Goal: Task Accomplishment & Management: Manage account settings

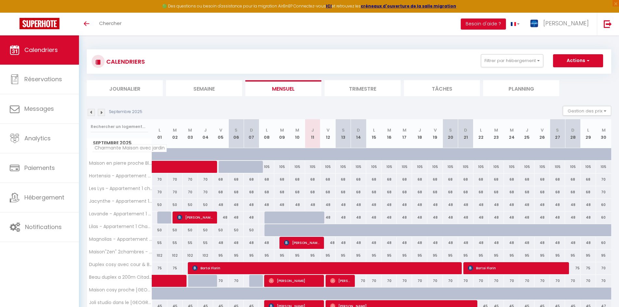
scroll to position [35, 0]
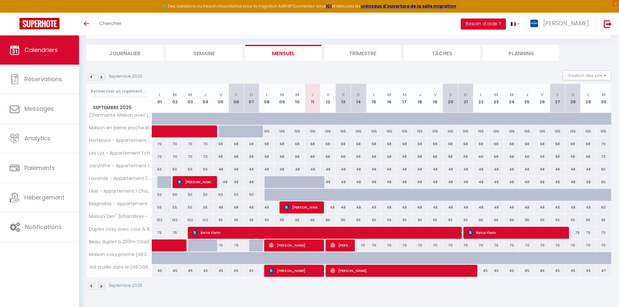
click at [314, 143] on div "68" at bounding box center [312, 144] width 15 height 12
type input "68"
type input "Jeu 11 Septembre 2025"
type input "Ven 12 Septembre 2025"
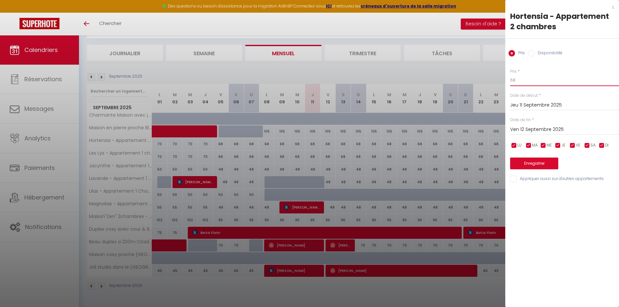
click at [516, 82] on input "68" at bounding box center [564, 80] width 109 height 12
type input "65"
click at [515, 129] on input "Ven 12 Septembre 2025" at bounding box center [564, 129] width 109 height 8
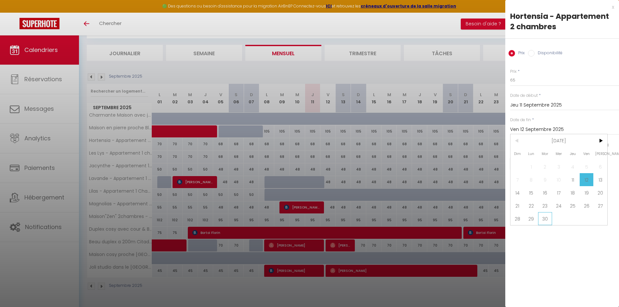
click at [545, 218] on span "30" at bounding box center [545, 218] width 14 height 13
type input "Mar 30 Septembre 2025"
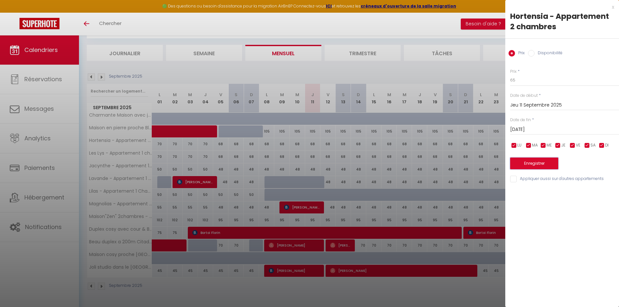
click at [523, 163] on button "Enregistrer" at bounding box center [534, 164] width 48 height 12
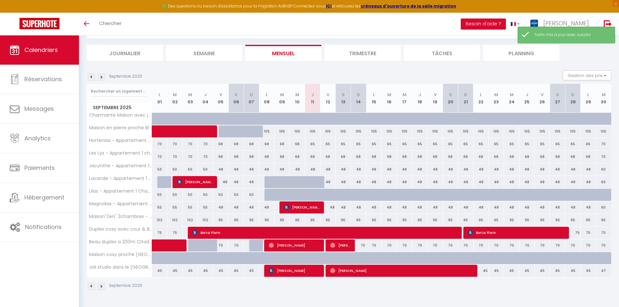
click at [312, 157] on div "68" at bounding box center [312, 157] width 15 height 12
type input "68"
type input "Jeu 11 Septembre 2025"
type input "Ven 12 Septembre 2025"
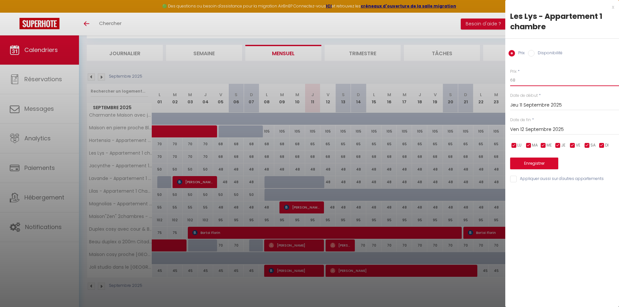
click at [522, 78] on input "68" at bounding box center [564, 80] width 109 height 12
type input "65"
click at [534, 130] on input "Ven 12 Septembre 2025" at bounding box center [564, 129] width 109 height 8
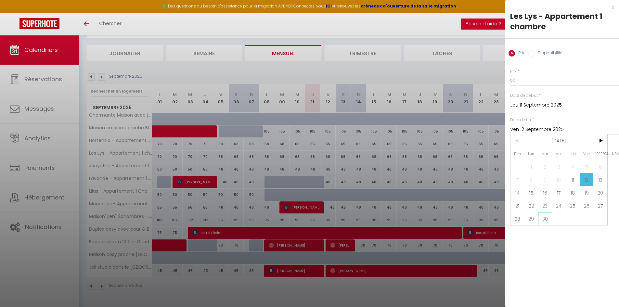
click at [547, 215] on span "30" at bounding box center [545, 218] width 14 height 13
type input "Mar 30 Septembre 2025"
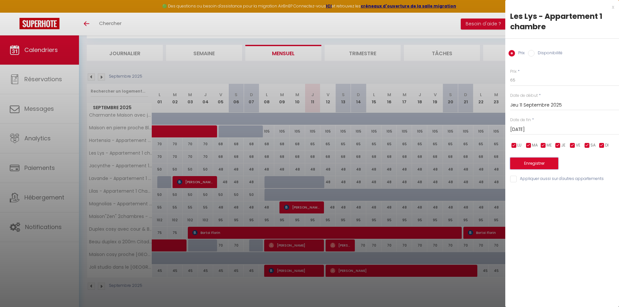
click at [538, 161] on button "Enregistrer" at bounding box center [534, 164] width 48 height 12
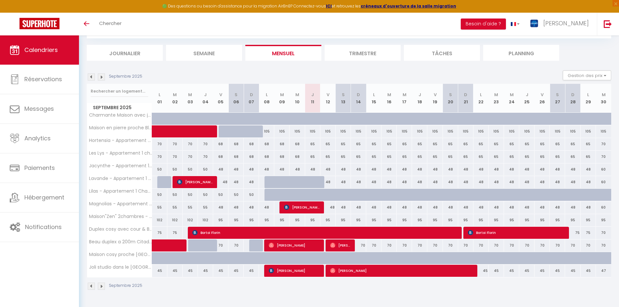
click at [102, 287] on img at bounding box center [101, 286] width 7 height 7
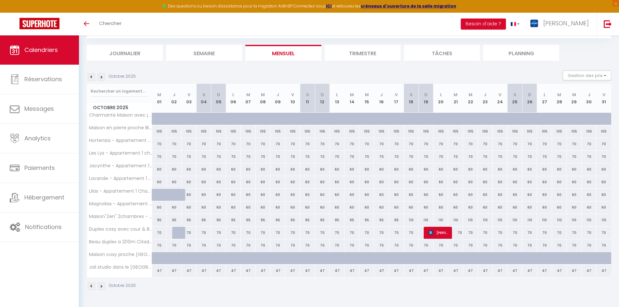
click at [89, 286] on img at bounding box center [91, 286] width 7 height 7
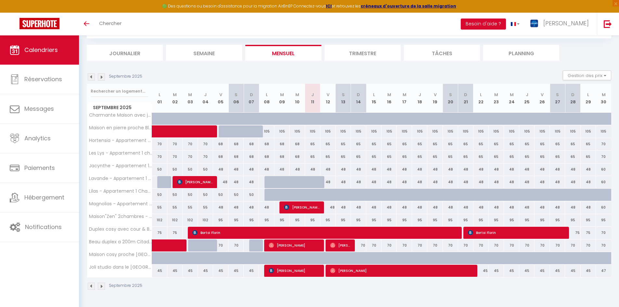
click at [604, 145] on div "70" at bounding box center [603, 144] width 15 height 12
type input "70"
type input "Mar 30 Septembre 2025"
type input "Mer 01 Octobre 2025"
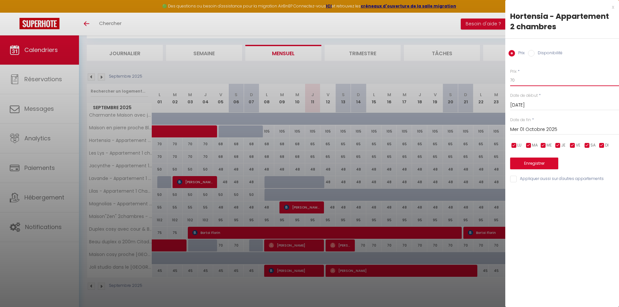
click at [522, 82] on input "70" at bounding box center [564, 80] width 109 height 12
type input "7"
type input "65"
click at [526, 129] on input "Mer 01 Octobre 2025" at bounding box center [564, 129] width 109 height 8
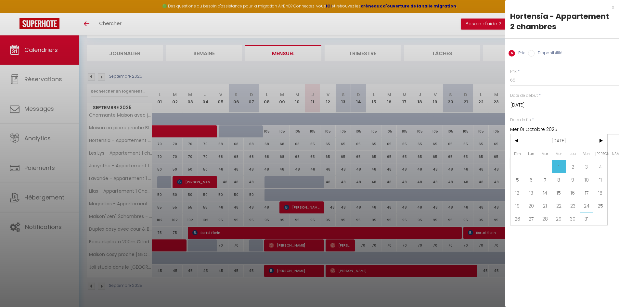
click at [582, 217] on span "31" at bounding box center [587, 218] width 14 height 13
type input "Ven 31 Octobre 2025"
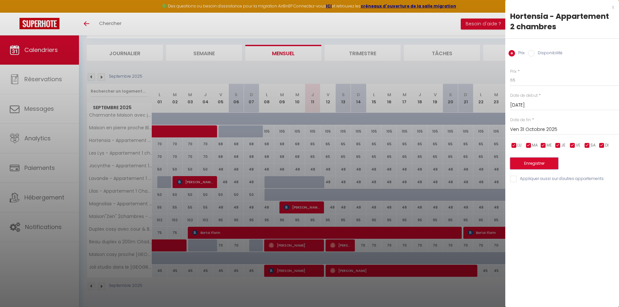
click at [540, 159] on button "Enregistrer" at bounding box center [534, 164] width 48 height 12
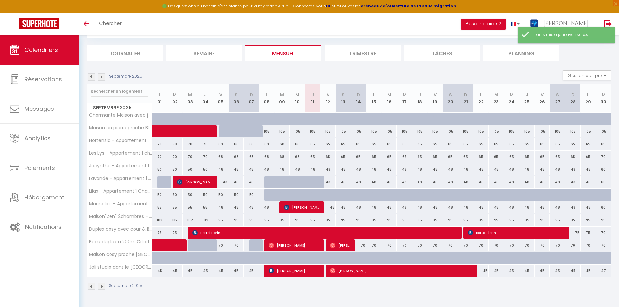
click at [602, 156] on div "70" at bounding box center [603, 157] width 15 height 12
type input "70"
type input "Mar 30 Septembre 2025"
type input "Mer 01 Octobre 2025"
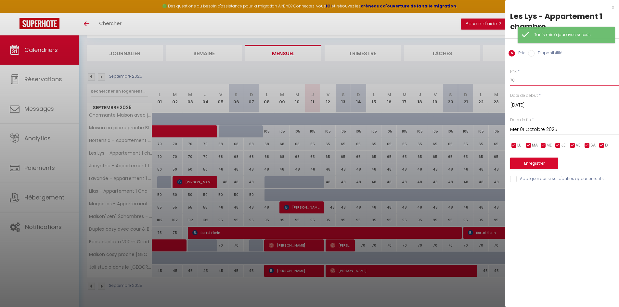
click at [516, 78] on input "70" at bounding box center [564, 80] width 109 height 12
type input "7"
type input "65"
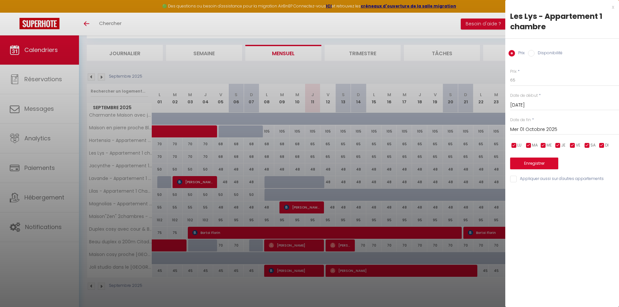
click at [529, 128] on input "Mer 01 Octobre 2025" at bounding box center [564, 129] width 109 height 8
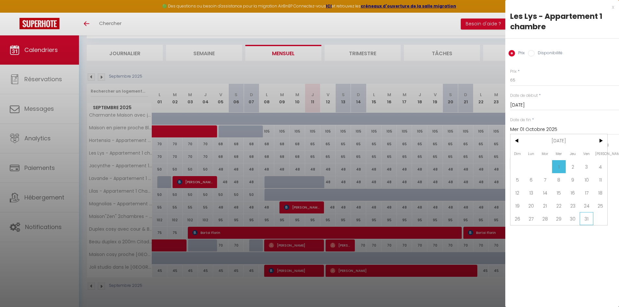
click at [580, 216] on span "31" at bounding box center [587, 218] width 14 height 13
type input "Ven 31 Octobre 2025"
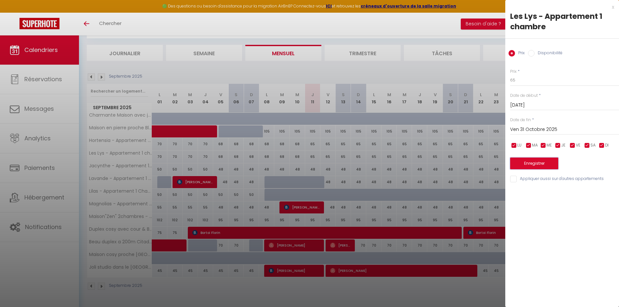
click at [543, 164] on button "Enregistrer" at bounding box center [534, 164] width 48 height 12
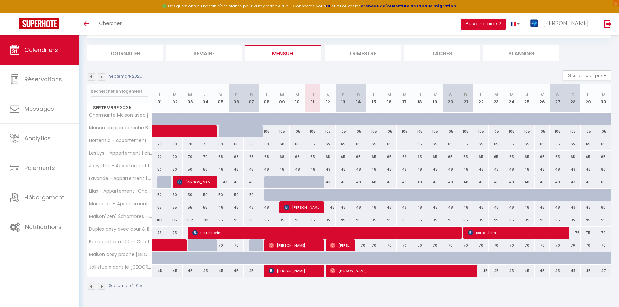
click at [314, 170] on div "48" at bounding box center [312, 169] width 15 height 12
type input "48"
type input "Jeu 11 Septembre 2025"
type input "Ven 12 Septembre 2025"
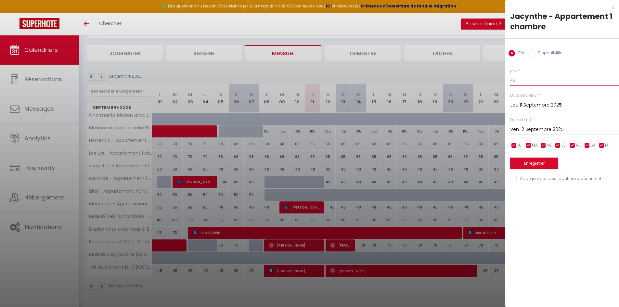
click at [519, 83] on input "48" at bounding box center [564, 80] width 109 height 12
click at [612, 7] on div "x" at bounding box center [559, 7] width 109 height 8
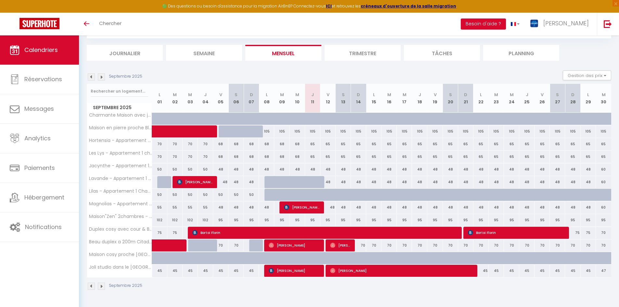
click at [603, 169] on div "60" at bounding box center [603, 169] width 15 height 12
type input "60"
type input "Mar 30 Septembre 2025"
type input "Mer 01 Octobre 2025"
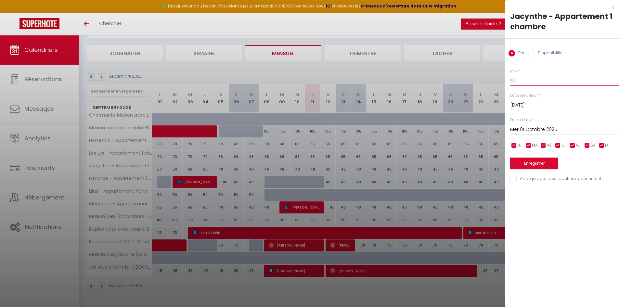
click at [520, 80] on input "60" at bounding box center [564, 80] width 109 height 12
type input "6"
type input "55"
click at [522, 126] on input "Mer 01 Octobre 2025" at bounding box center [564, 129] width 109 height 8
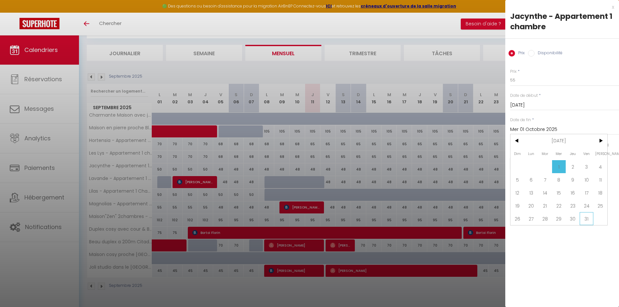
click at [587, 219] on span "31" at bounding box center [587, 218] width 14 height 13
type input "Ven 31 Octobre 2025"
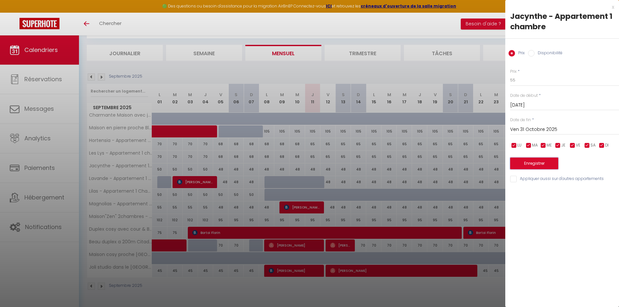
click at [548, 165] on button "Enregistrer" at bounding box center [534, 164] width 48 height 12
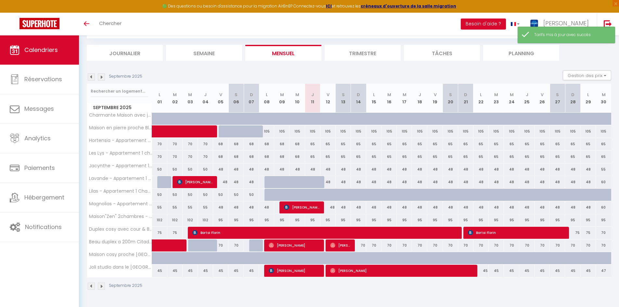
click at [602, 183] on div "60" at bounding box center [603, 182] width 15 height 12
type input "60"
type input "Mar 30 Septembre 2025"
type input "Mer 01 Octobre 2025"
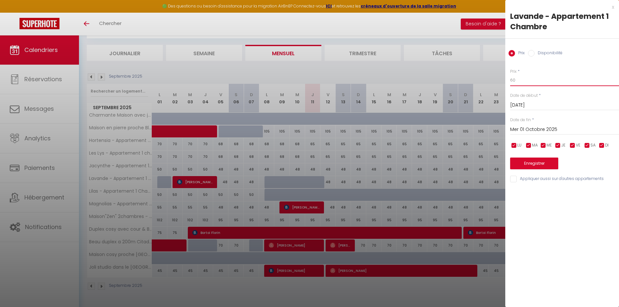
click at [521, 79] on input "60" at bounding box center [564, 80] width 109 height 12
type input "6"
type input "55"
click at [537, 130] on input "Mer 01 Octobre 2025" at bounding box center [564, 129] width 109 height 8
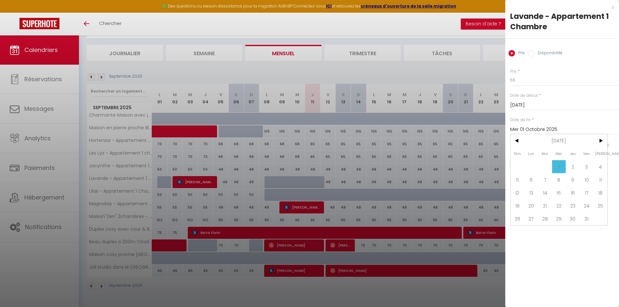
click at [586, 217] on span "31" at bounding box center [587, 218] width 14 height 13
type input "Ven 31 Octobre 2025"
click at [533, 163] on button "Enregistrer" at bounding box center [534, 164] width 48 height 12
